Goal: Task Accomplishment & Management: Manage account settings

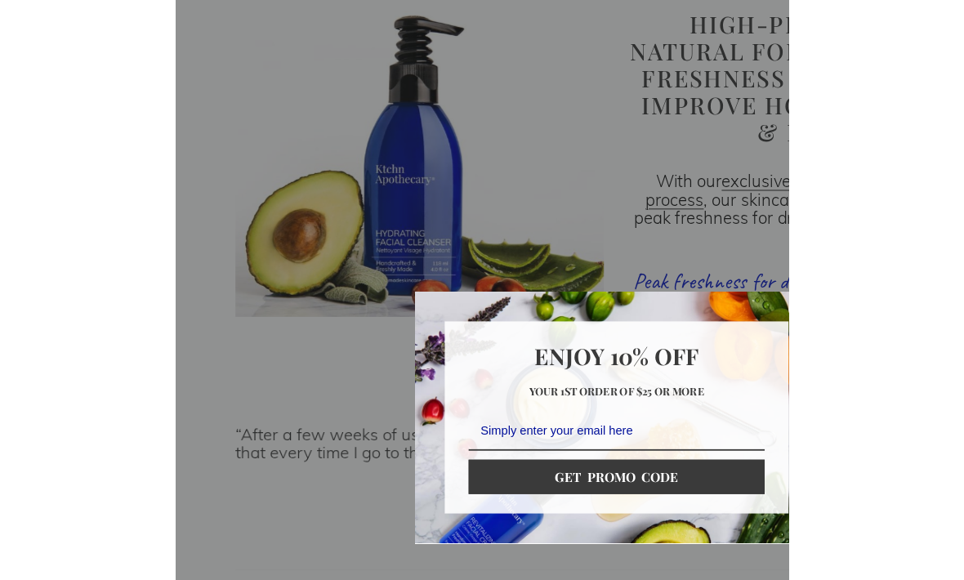
scroll to position [1900, 0]
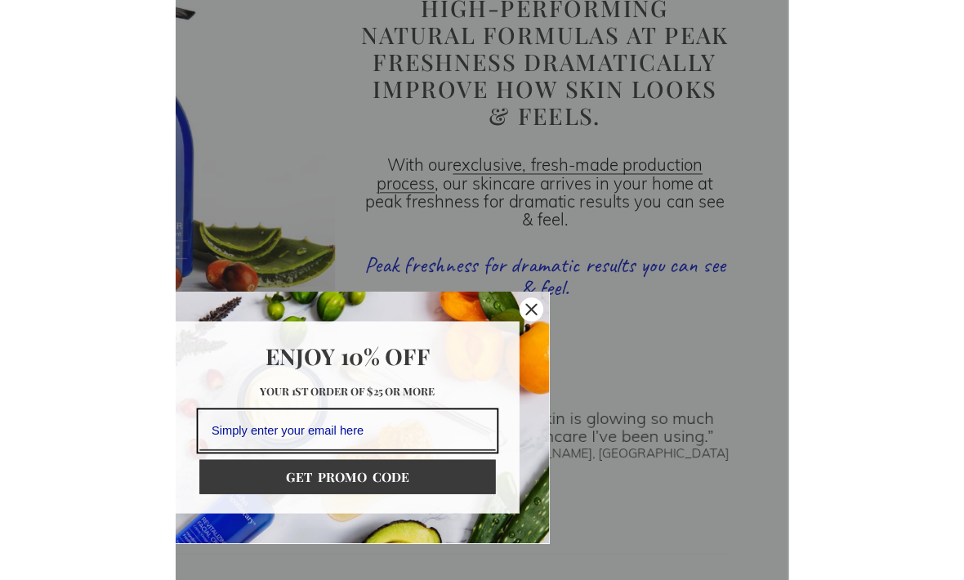
click at [695, 325] on div "Close" at bounding box center [683, 338] width 26 height 26
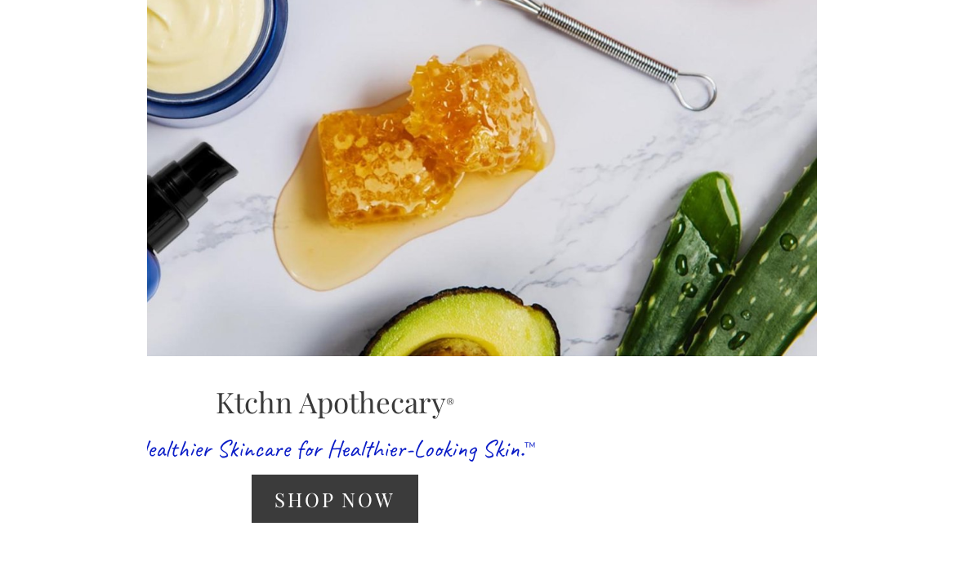
scroll to position [0, 0]
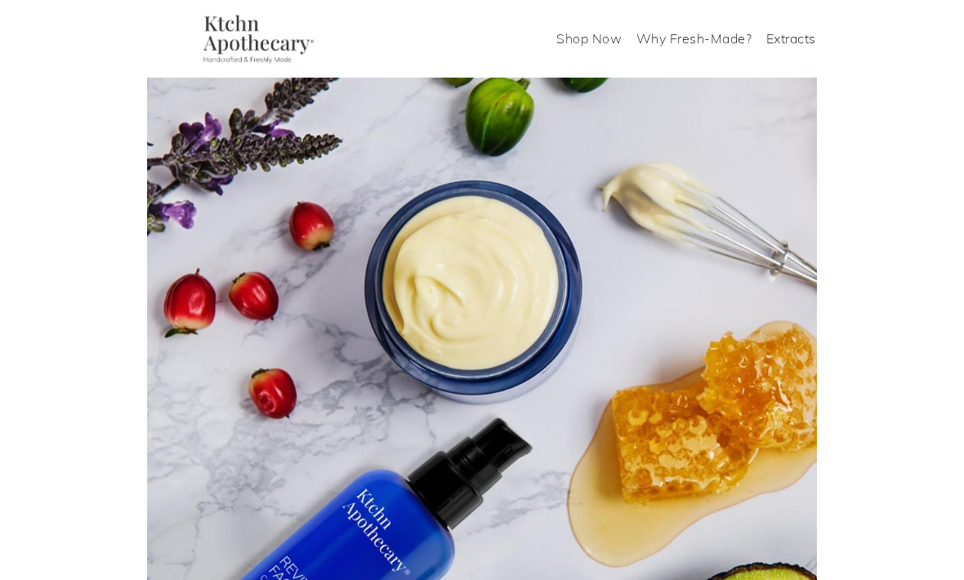
click at [101, 51] on img at bounding box center [108, 39] width 140 height 49
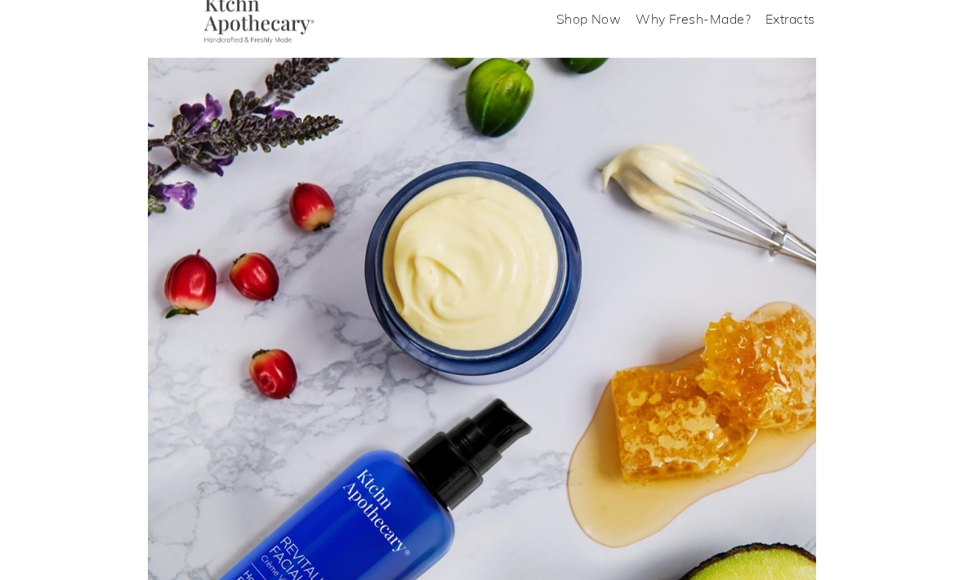
scroll to position [21, 0]
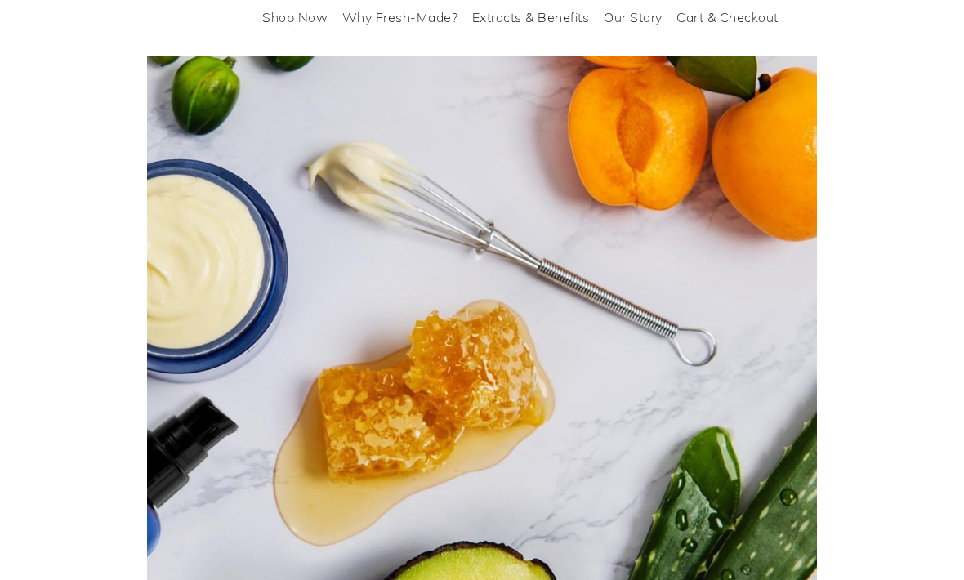
click at [887, 17] on link "Cart & Checkout" at bounding box center [875, 18] width 102 height 26
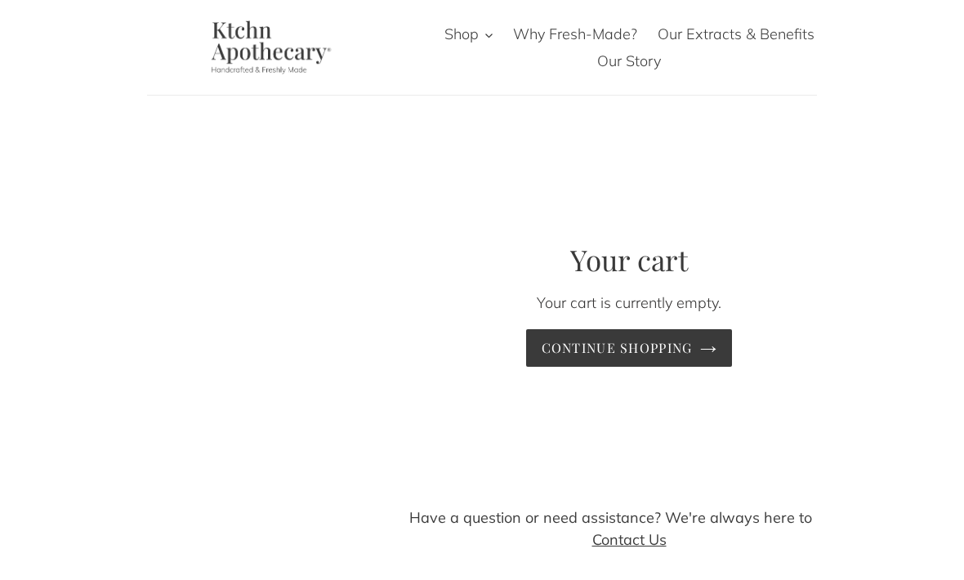
click at [865, 50] on icon at bounding box center [867, 49] width 12 height 16
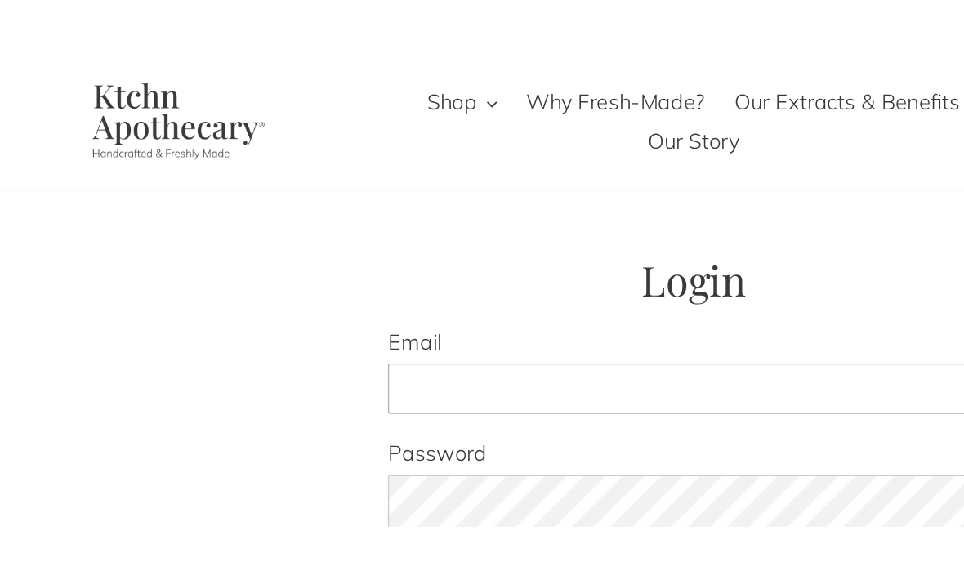
type input "[EMAIL_ADDRESS][DOMAIN_NAME]"
click at [482, 402] on input "Sign In" at bounding box center [482, 401] width 84 height 34
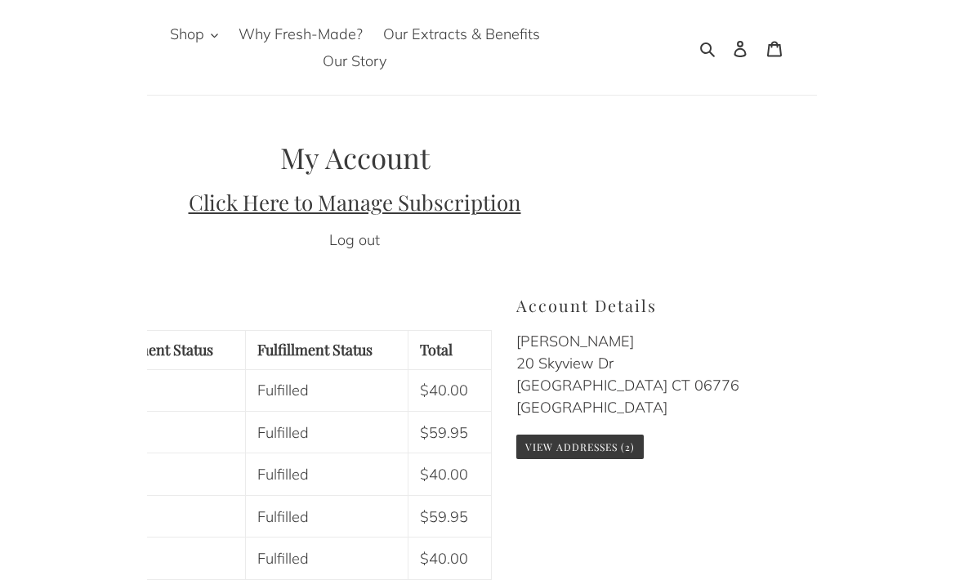
click at [610, 208] on u "Click Here to Manage Subscription" at bounding box center [482, 202] width 333 height 29
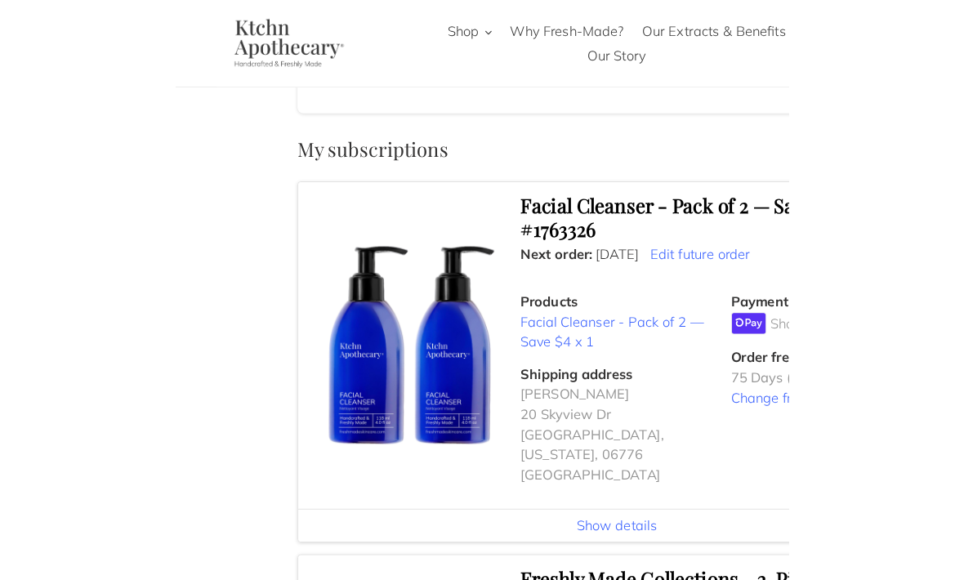
scroll to position [280, 0]
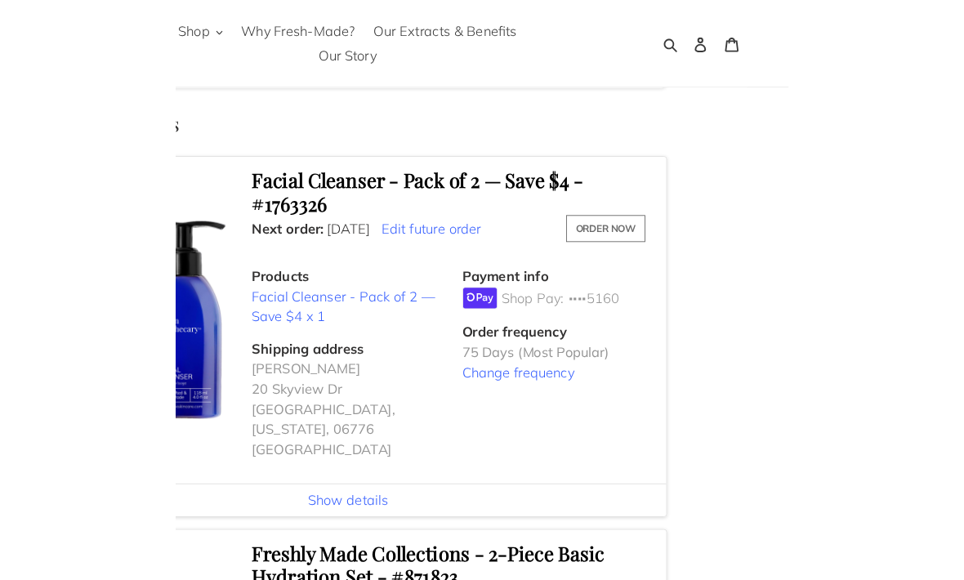
click at [717, 402] on span "Change frequency" at bounding box center [709, 407] width 204 height 22
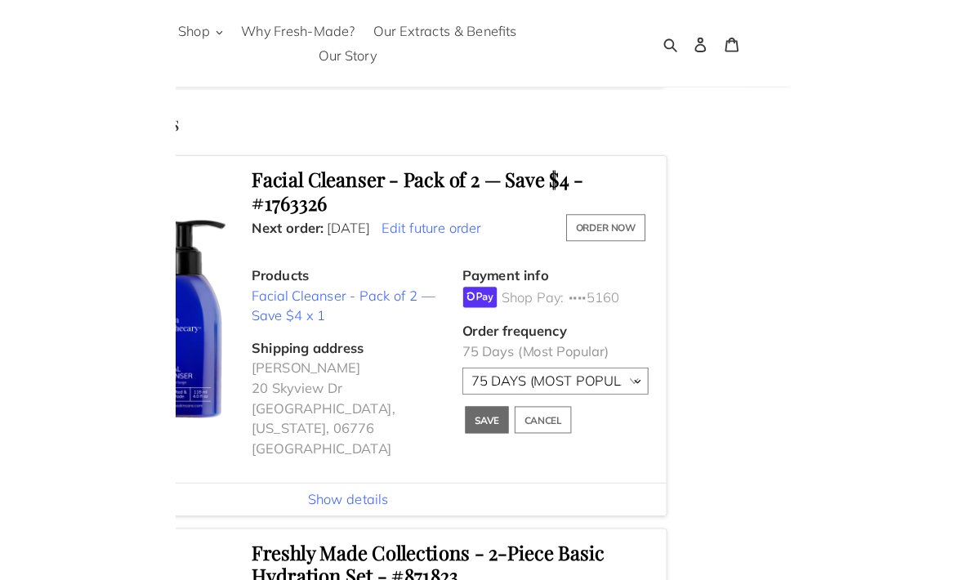
click at [794, 408] on select "60 DAYS 75 DAYS (MOST POPULAR) 90 DAYS 120 DAYS" at bounding box center [709, 416] width 204 height 29
select select "55605"
click at [637, 454] on span "Save" at bounding box center [634, 459] width 26 height 20
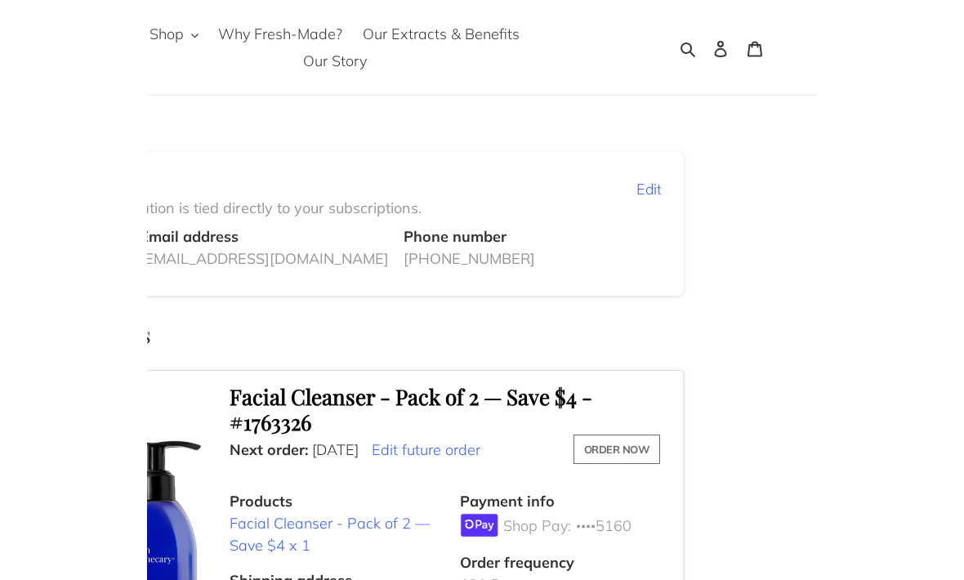
scroll to position [0, 0]
